Goal: Transaction & Acquisition: Purchase product/service

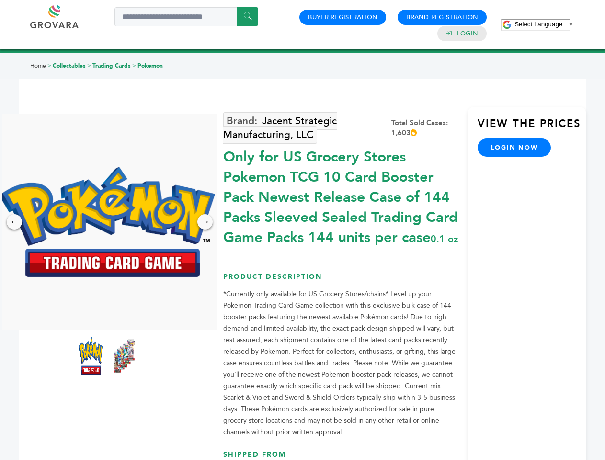
click at [544, 24] on span "Select Language" at bounding box center [538, 24] width 48 height 7
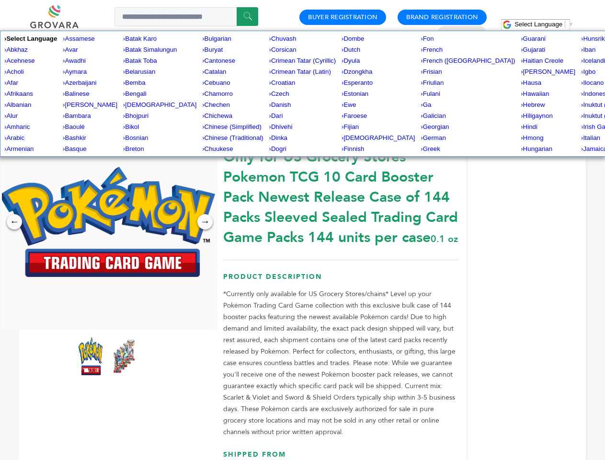
click at [107, 222] on img at bounding box center [107, 222] width 215 height 110
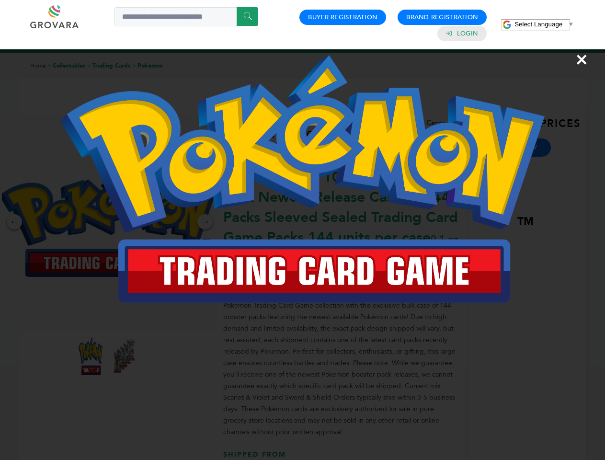
click at [14, 222] on div "×" at bounding box center [302, 230] width 605 height 460
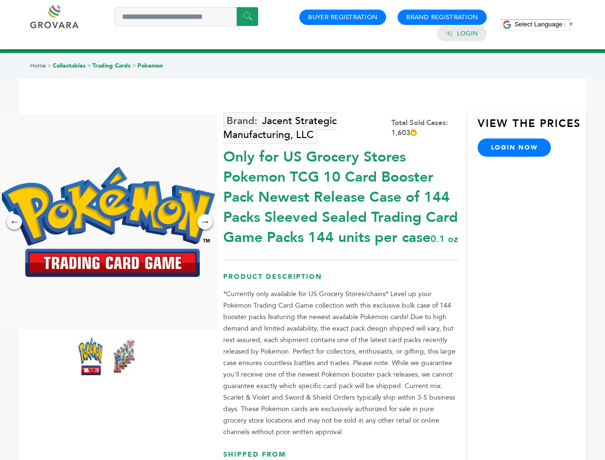
click at [205, 222] on div "→" at bounding box center [204, 221] width 15 height 15
click at [90, 356] on img at bounding box center [91, 356] width 24 height 38
click at [0, 0] on div "×" at bounding box center [0, 0] width 0 height 0
